Goal: Ask a question: Seek information or help from site administrators or community

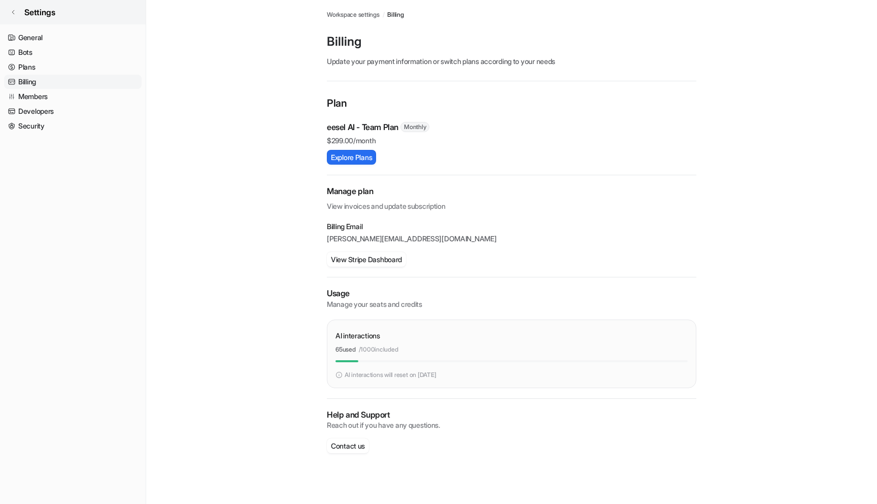
click at [17, 22] on link "Settings" at bounding box center [73, 12] width 146 height 24
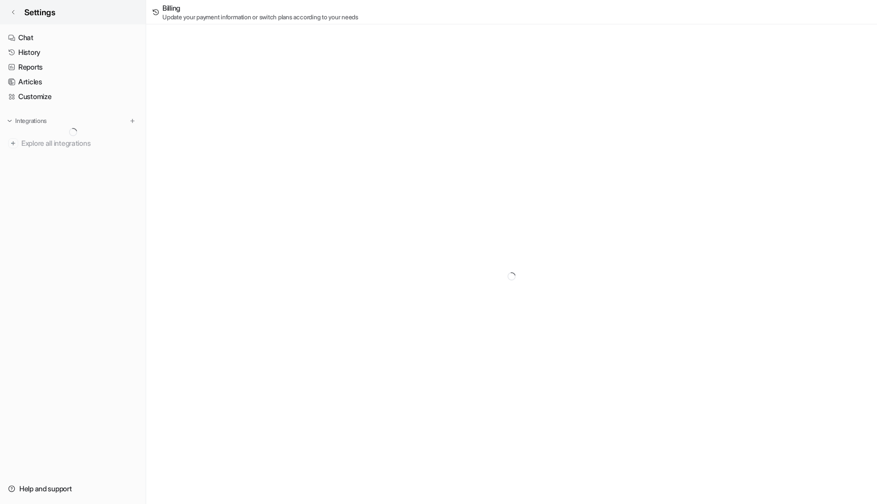
click at [15, 12] on icon at bounding box center [13, 12] width 6 height 6
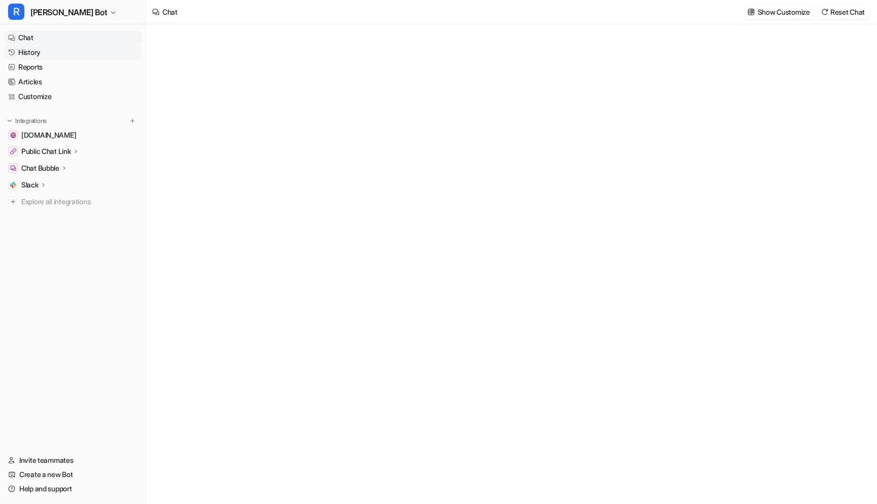
type textarea "**********"
click at [26, 54] on link "History" at bounding box center [73, 52] width 138 height 14
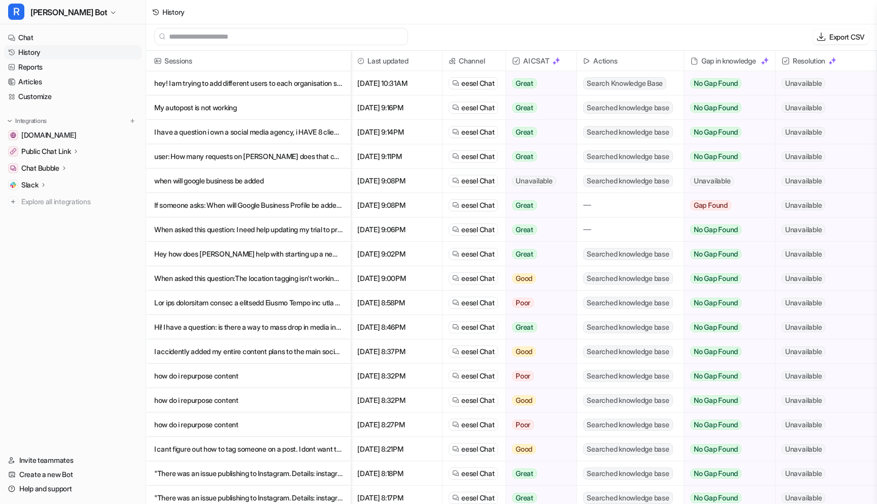
scroll to position [2, 0]
click at [809, 79] on span "Unavailable" at bounding box center [804, 83] width 44 height 10
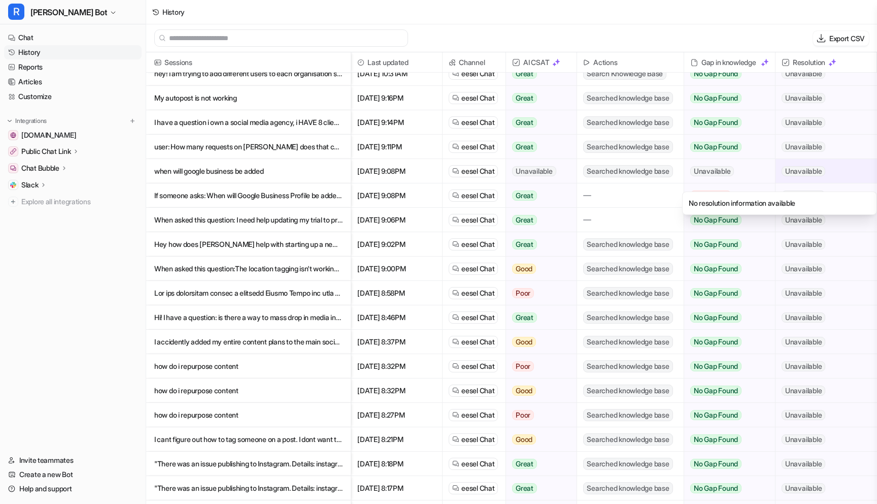
scroll to position [0, 0]
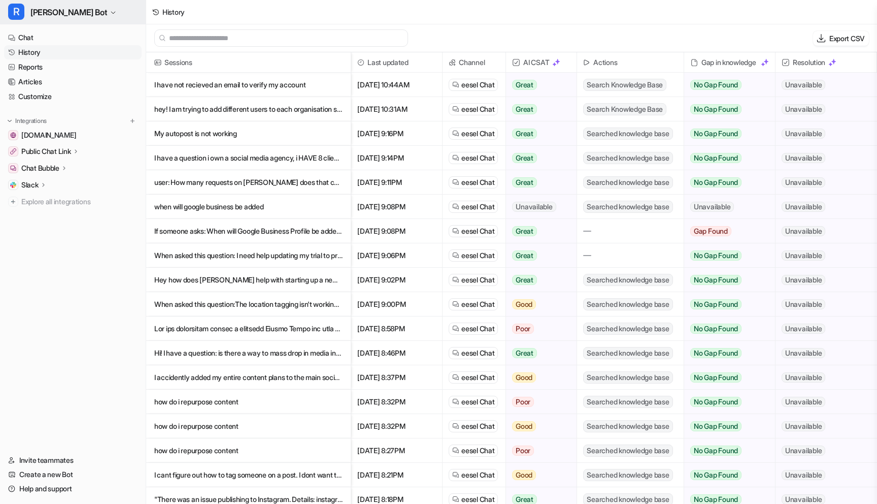
click at [55, 15] on span "[PERSON_NAME] Bot" at bounding box center [68, 12] width 77 height 14
click at [48, 101] on link "Sign out" at bounding box center [81, 98] width 140 height 17
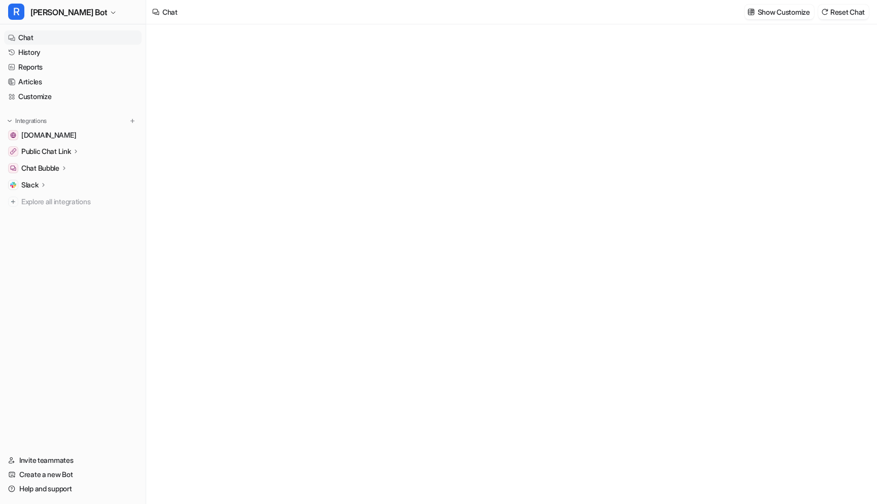
type textarea "**********"
click at [46, 53] on link "History" at bounding box center [73, 52] width 138 height 14
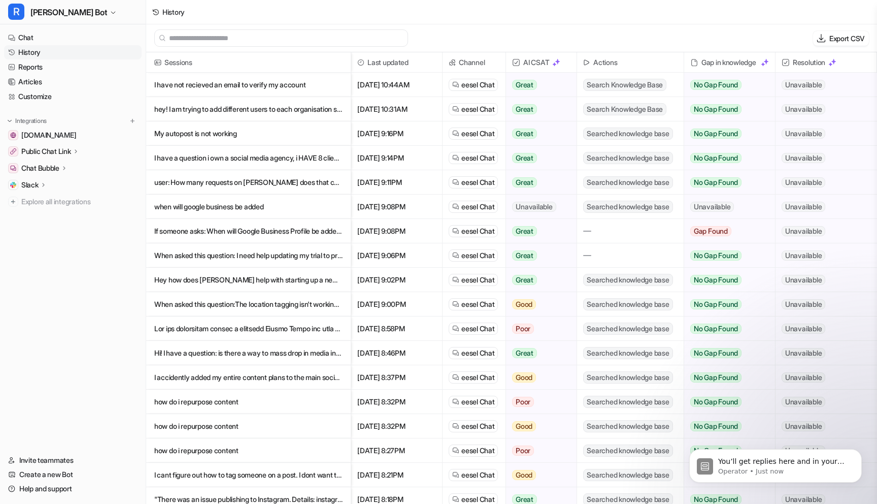
click at [645, 203] on span "Searched knowledge base" at bounding box center [627, 207] width 89 height 12
click at [833, 61] on img at bounding box center [833, 62] width 8 height 8
click at [803, 61] on span "Resolution" at bounding box center [826, 62] width 93 height 20
click at [318, 86] on p "I have not recieved an email to verify my account" at bounding box center [248, 85] width 188 height 24
click at [297, 108] on p "hey! I am trying to add different users to each organisation so my clients can …" at bounding box center [248, 109] width 188 height 24
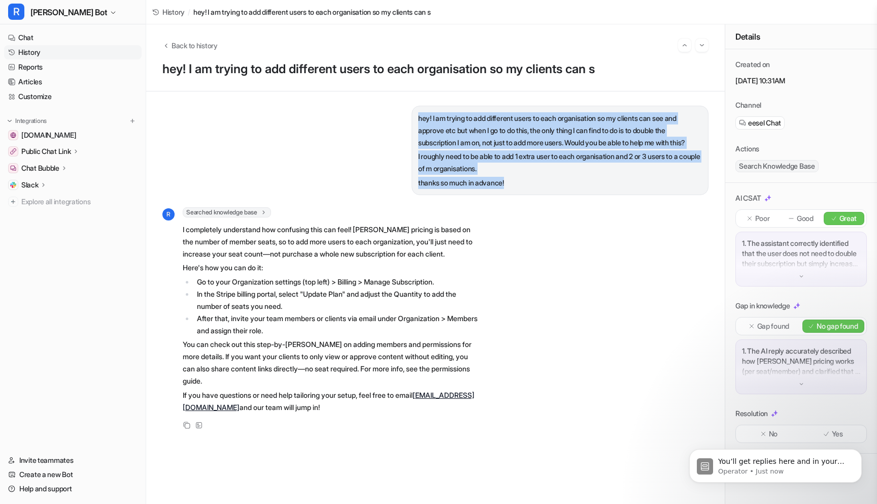
drag, startPoint x: 522, startPoint y: 198, endPoint x: 412, endPoint y: 120, distance: 135.4
click at [412, 120] on div "hey! I am trying to add different users to each organisation so my clients can …" at bounding box center [560, 150] width 297 height 89
click at [397, 129] on div "hey! I am trying to add different users to each organisation so my clients can …" at bounding box center [435, 150] width 546 height 89
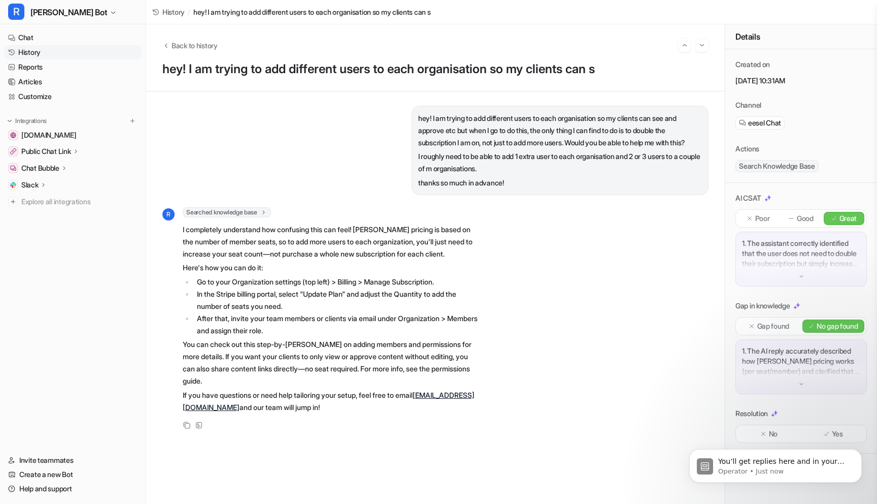
click at [374, 126] on div "hey! I am trying to add different users to each organisation so my clients can …" at bounding box center [435, 150] width 546 height 89
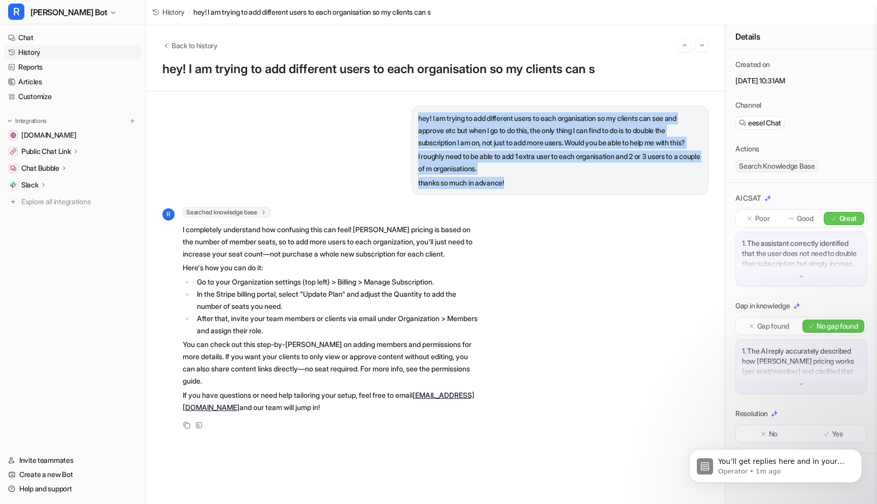
drag, startPoint x: 512, startPoint y: 197, endPoint x: 411, endPoint y: 115, distance: 130.3
click at [412, 115] on div "hey! I am trying to add different users to each organisation so my clients can …" at bounding box center [560, 150] width 297 height 89
click at [386, 133] on div "hey! I am trying to add different users to each organisation so my clients can …" at bounding box center [435, 150] width 546 height 89
drag, startPoint x: 513, startPoint y: 196, endPoint x: 417, endPoint y: 111, distance: 127.7
click at [417, 111] on div "hey! I am trying to add different users to each organisation so my clients can …" at bounding box center [560, 150] width 297 height 89
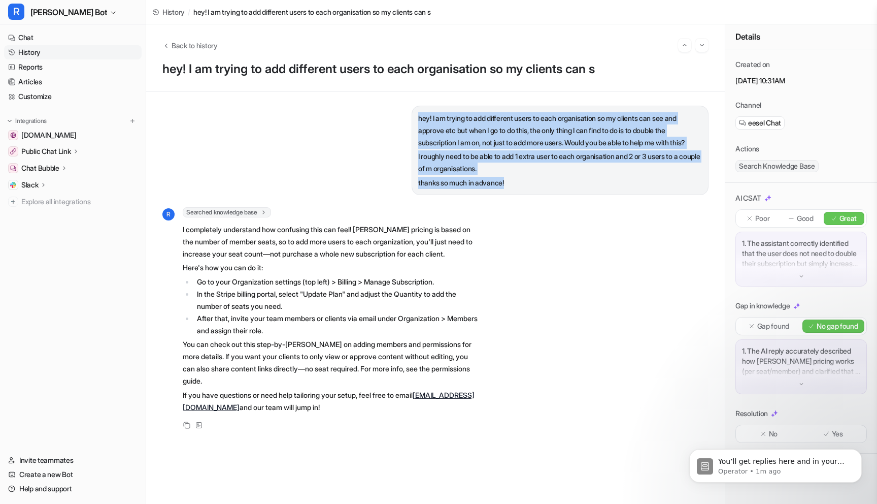
click at [387, 135] on div "hey! I am trying to add different users to each organisation so my clients can …" at bounding box center [435, 150] width 546 height 89
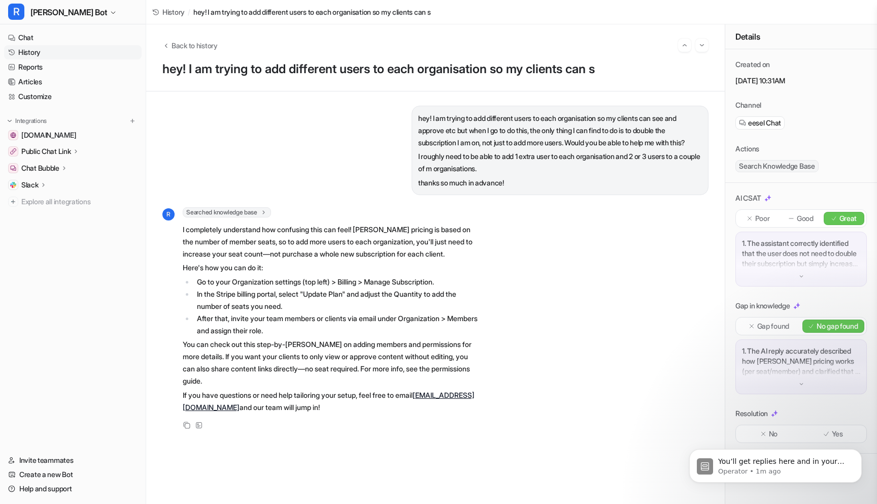
click at [331, 143] on div "hey! I am trying to add different users to each organisation so my clients can …" at bounding box center [435, 150] width 546 height 89
